Goal: Entertainment & Leisure: Consume media (video, audio)

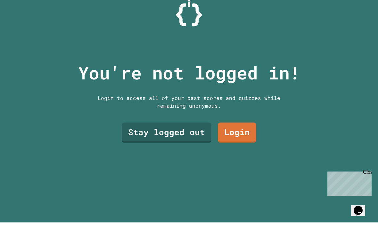
scroll to position [0, 0]
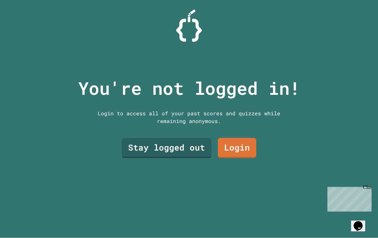
click at [135, 156] on link "Stay logged out" at bounding box center [167, 148] width 90 height 20
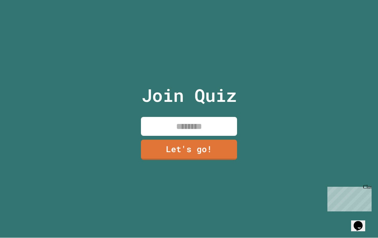
click at [159, 136] on input at bounding box center [189, 126] width 96 height 19
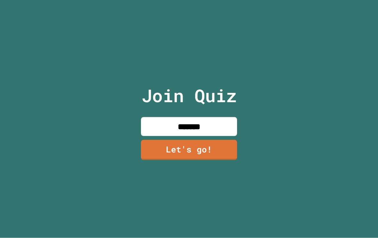
click at [220, 135] on input "*******" at bounding box center [189, 126] width 96 height 19
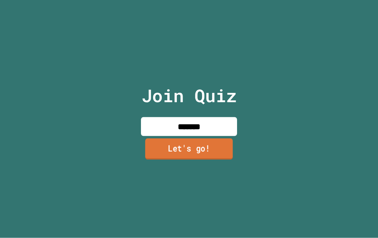
type input "*******"
click at [196, 157] on link "Let's go!" at bounding box center [189, 148] width 88 height 21
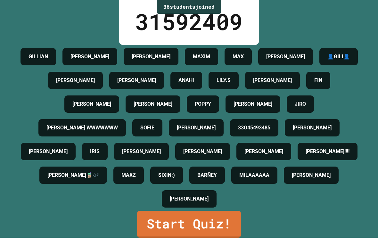
scroll to position [53, 0]
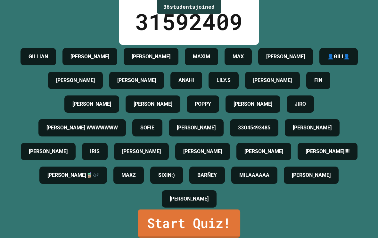
click at [187, 237] on link "Start Quiz!" at bounding box center [189, 224] width 102 height 28
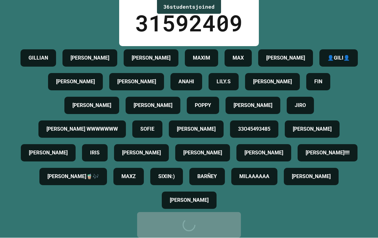
scroll to position [0, 0]
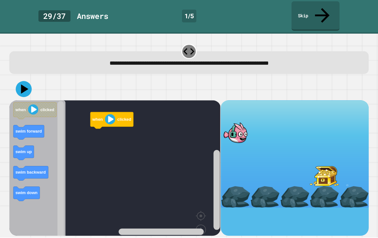
click at [108, 114] on image "Blockly Workspace" at bounding box center [110, 119] width 10 height 10
click at [119, 134] on rect "Blockly Workspace" at bounding box center [114, 180] width 211 height 160
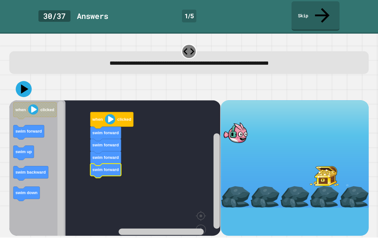
click at [17, 81] on button at bounding box center [24, 89] width 16 height 16
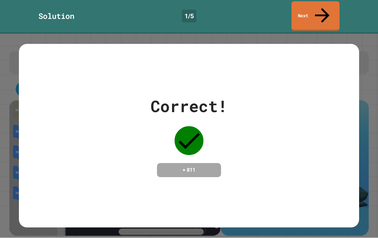
click at [303, 13] on link "Next" at bounding box center [315, 16] width 48 height 29
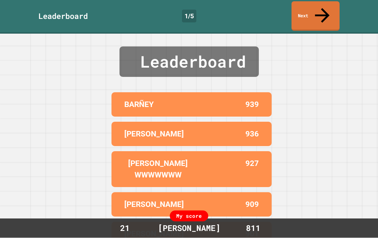
click at [321, 10] on icon at bounding box center [322, 16] width 22 height 22
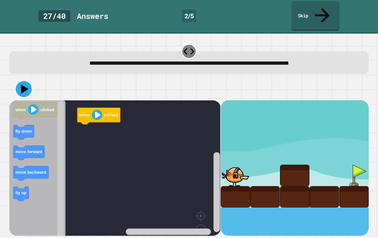
click at [6, 90] on div "**********" at bounding box center [189, 136] width 378 height 204
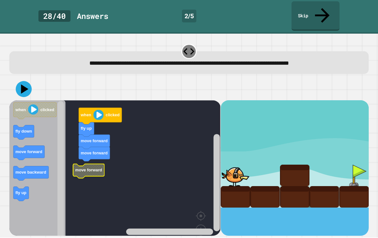
click at [71, 154] on rect "Blockly Workspace" at bounding box center [114, 180] width 211 height 160
click at [23, 84] on icon at bounding box center [24, 88] width 7 height 9
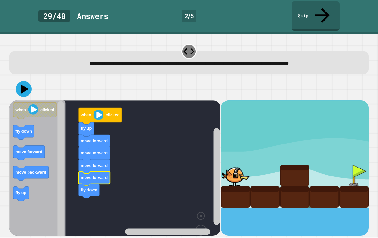
click at [21, 81] on icon at bounding box center [24, 89] width 16 height 16
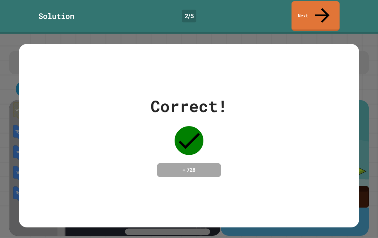
click at [319, 6] on icon at bounding box center [322, 16] width 22 height 22
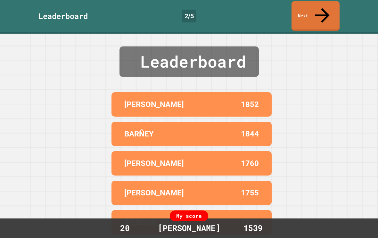
click at [326, 9] on link "Next" at bounding box center [315, 16] width 48 height 29
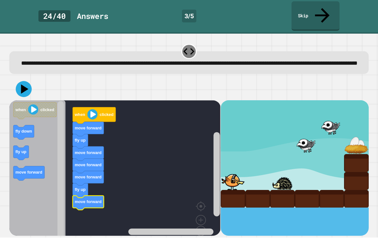
click at [17, 84] on button at bounding box center [24, 89] width 16 height 16
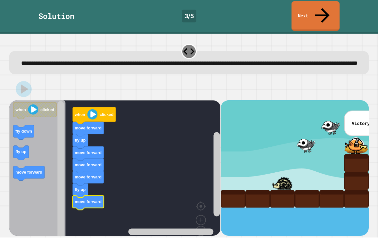
click at [319, 5] on icon at bounding box center [322, 16] width 22 height 22
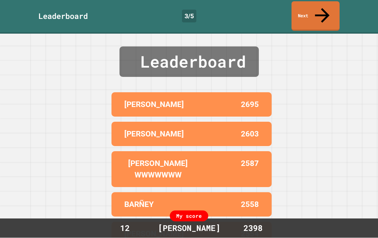
click at [323, 5] on icon at bounding box center [322, 16] width 22 height 22
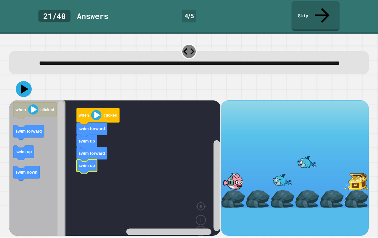
click at [14, 127] on icon "Blockly Workspace" at bounding box center [28, 132] width 31 height 14
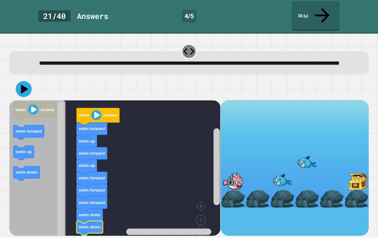
click at [28, 86] on icon at bounding box center [24, 89] width 16 height 16
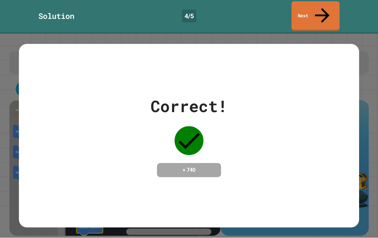
click at [311, 9] on link "Next" at bounding box center [315, 16] width 48 height 29
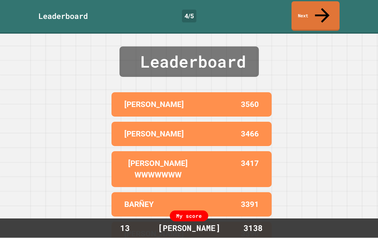
click at [316, 7] on link "Next" at bounding box center [315, 16] width 48 height 29
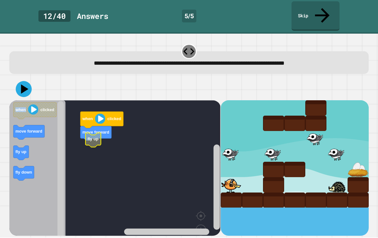
click at [174, 137] on rect "Blockly Workspace" at bounding box center [114, 180] width 211 height 160
click at [92, 142] on icon "Blockly Workspace" at bounding box center [83, 149] width 15 height 14
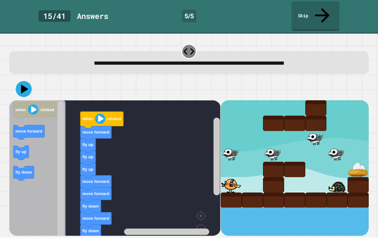
click at [24, 81] on icon at bounding box center [24, 89] width 16 height 16
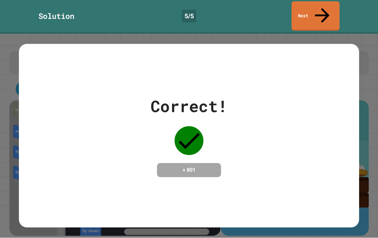
click at [314, 15] on link "Next" at bounding box center [315, 16] width 48 height 29
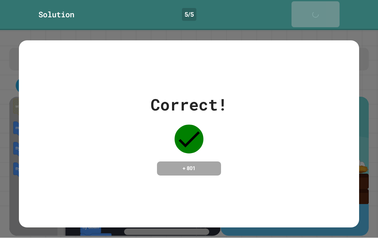
click at [315, 16] on div "Solution 5 / 5 Next" at bounding box center [189, 15] width 378 height 30
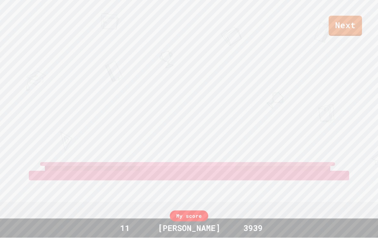
click at [334, 16] on link "Next" at bounding box center [344, 26] width 33 height 20
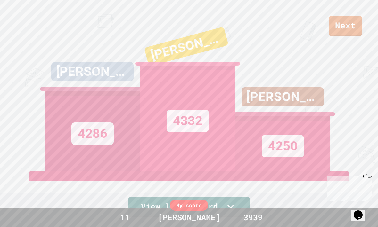
click at [350, 23] on link "Next" at bounding box center [344, 26] width 33 height 20
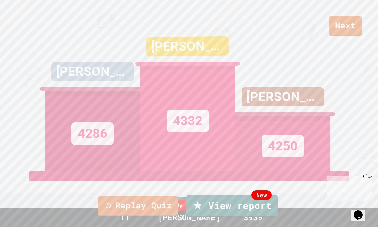
click at [119, 203] on link "Replay Quiz" at bounding box center [138, 206] width 80 height 20
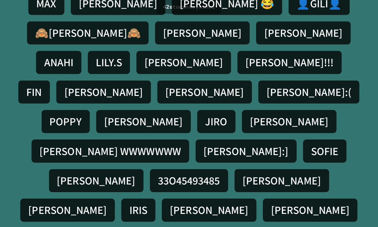
scroll to position [1, 0]
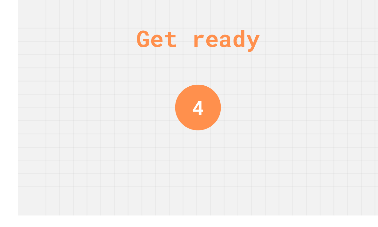
scroll to position [18, 0]
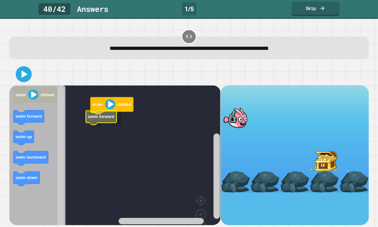
click at [104, 110] on rect "Blockly Workspace" at bounding box center [114, 165] width 211 height 160
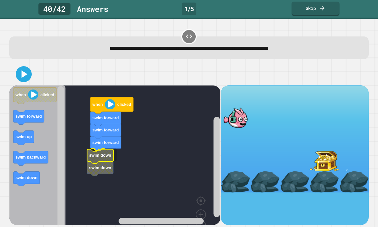
click at [105, 153] on text "swim down" at bounding box center [100, 155] width 22 height 5
click at [25, 68] on icon at bounding box center [23, 74] width 13 height 13
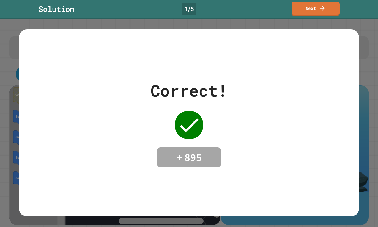
click at [315, 85] on div "Correct! + 895" at bounding box center [189, 123] width 340 height 89
click at [344, 19] on div "Correct! + 895" at bounding box center [189, 123] width 378 height 208
click at [322, 5] on link "Next" at bounding box center [315, 9] width 48 height 14
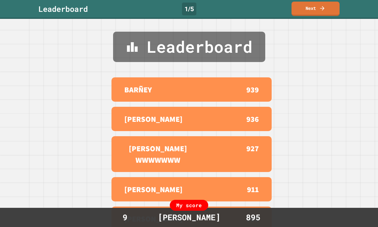
click at [328, 6] on link "Next" at bounding box center [315, 9] width 48 height 14
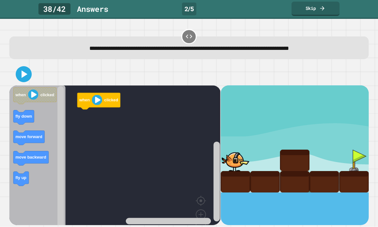
scroll to position [0, 0]
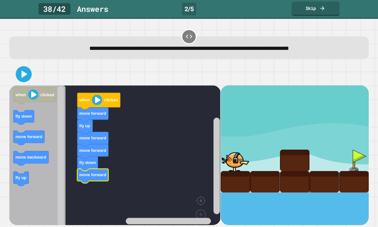
click at [18, 71] on icon at bounding box center [23, 74] width 13 height 13
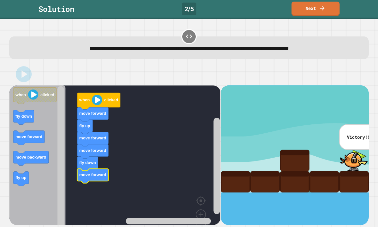
click at [321, 11] on icon at bounding box center [322, 8] width 6 height 6
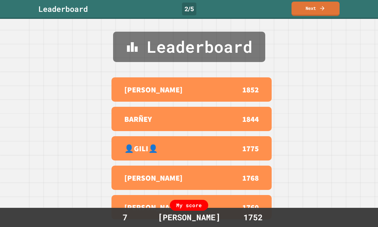
click at [324, 10] on icon at bounding box center [322, 8] width 6 height 6
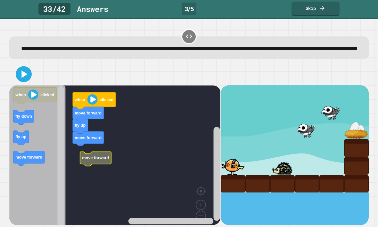
click at [90, 161] on rect "Blockly Workspace" at bounding box center [114, 160] width 211 height 150
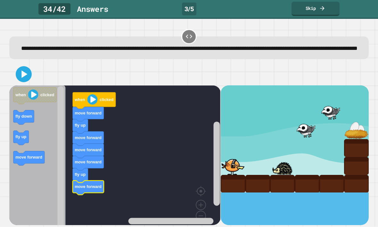
click at [25, 80] on icon at bounding box center [23, 74] width 13 height 13
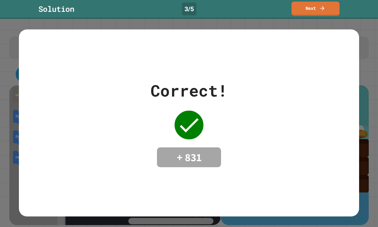
click at [318, 6] on link "Next" at bounding box center [315, 9] width 48 height 14
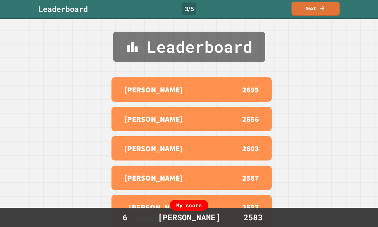
click at [316, 9] on link "Next" at bounding box center [315, 9] width 48 height 14
